Goal: Information Seeking & Learning: Learn about a topic

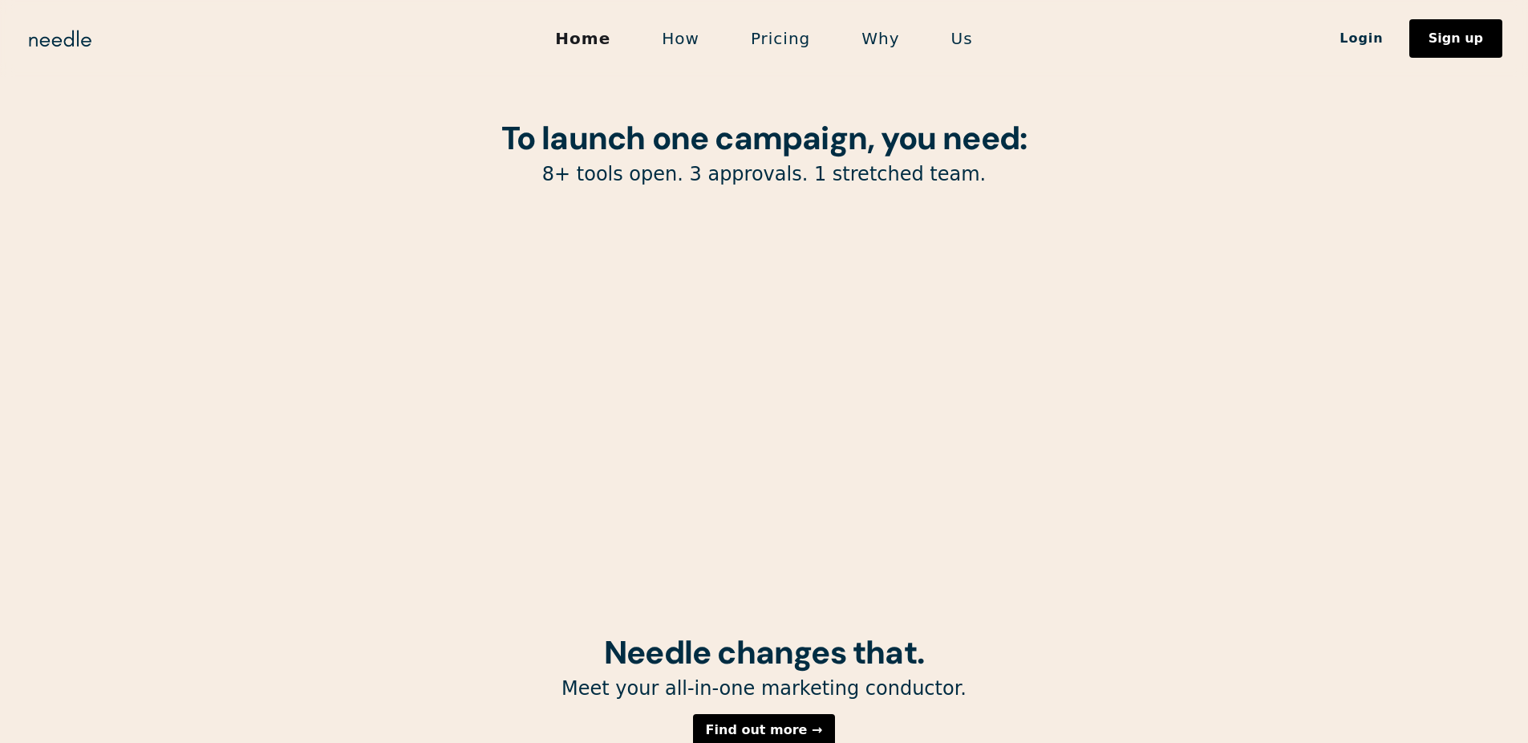
click at [803, 43] on link "Pricing" at bounding box center [780, 39] width 111 height 34
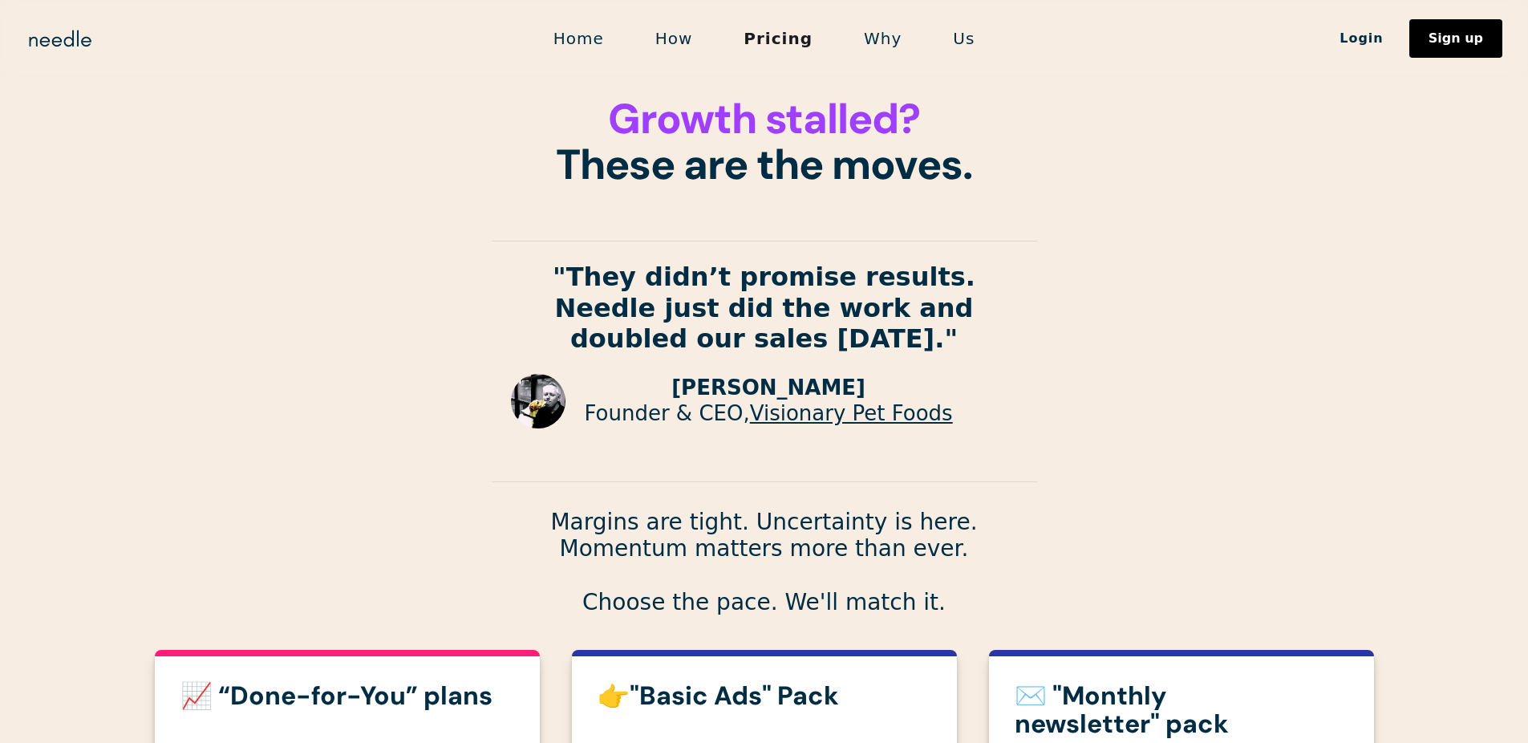
click at [714, 351] on strong ""They didn’t promise results. Needle just did the work and doubled our sales [D…" at bounding box center [764, 308] width 423 height 92
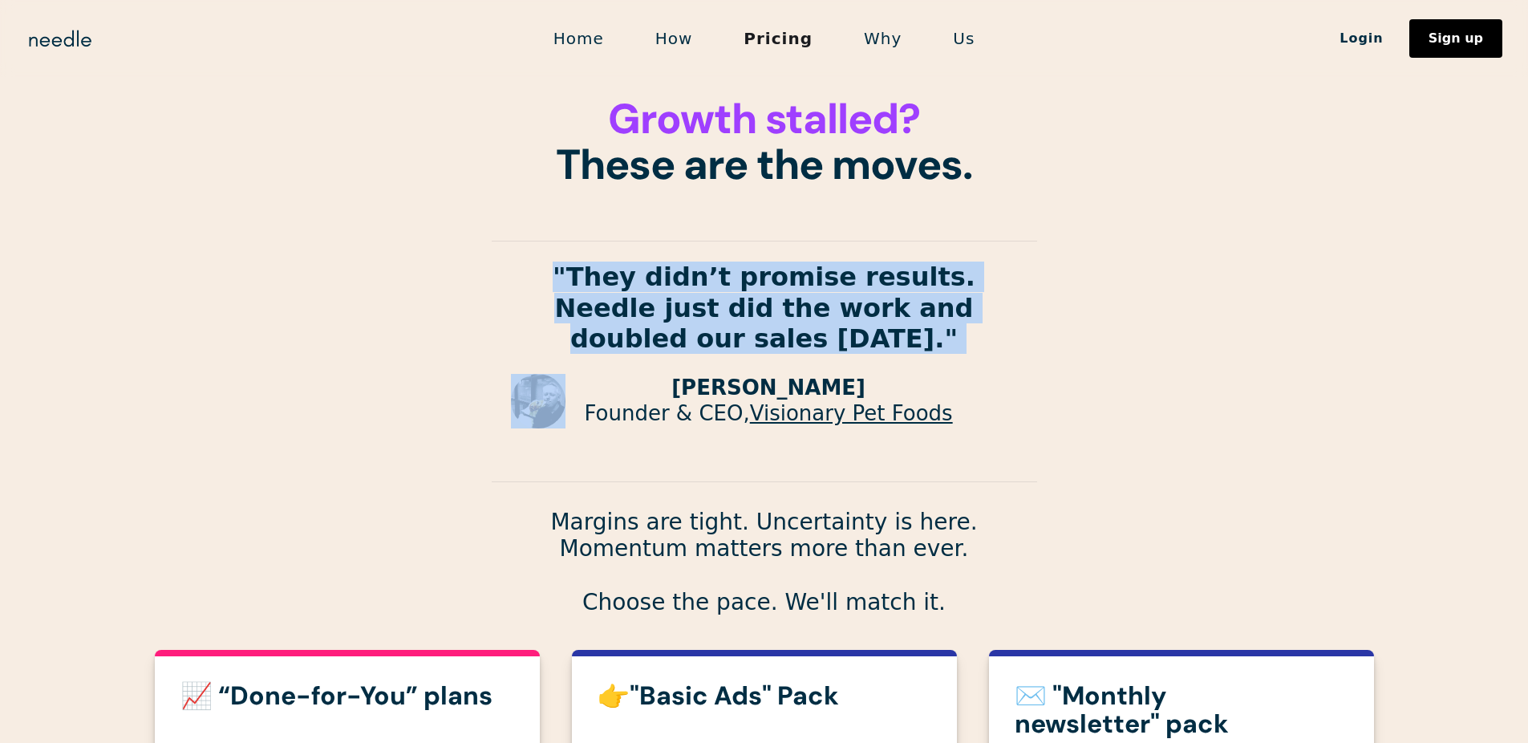
click at [714, 351] on strong ""They didn’t promise results. Needle just did the work and doubled our sales [D…" at bounding box center [764, 308] width 423 height 92
